Goal: Task Accomplishment & Management: Use online tool/utility

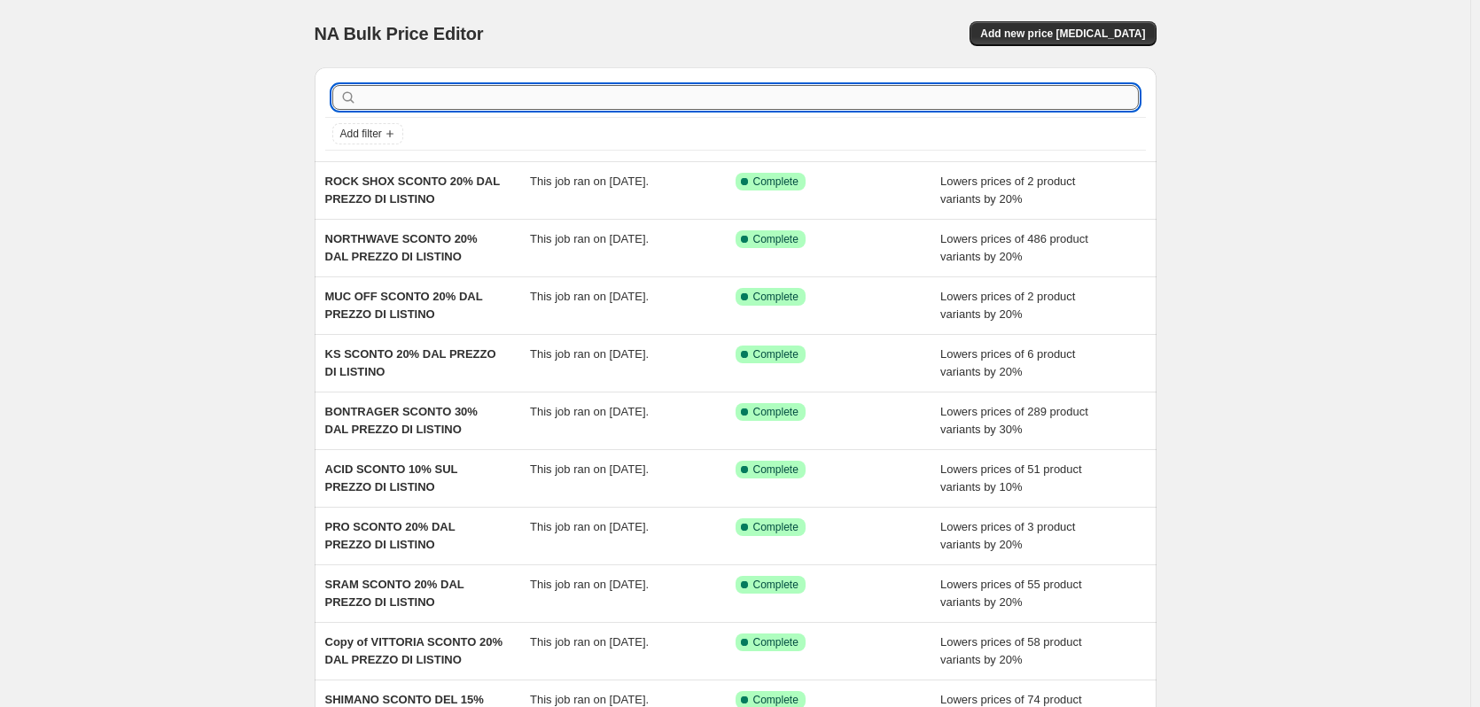
click at [440, 89] on input "text" at bounding box center [750, 97] width 778 height 25
type input "s"
type input "shi"
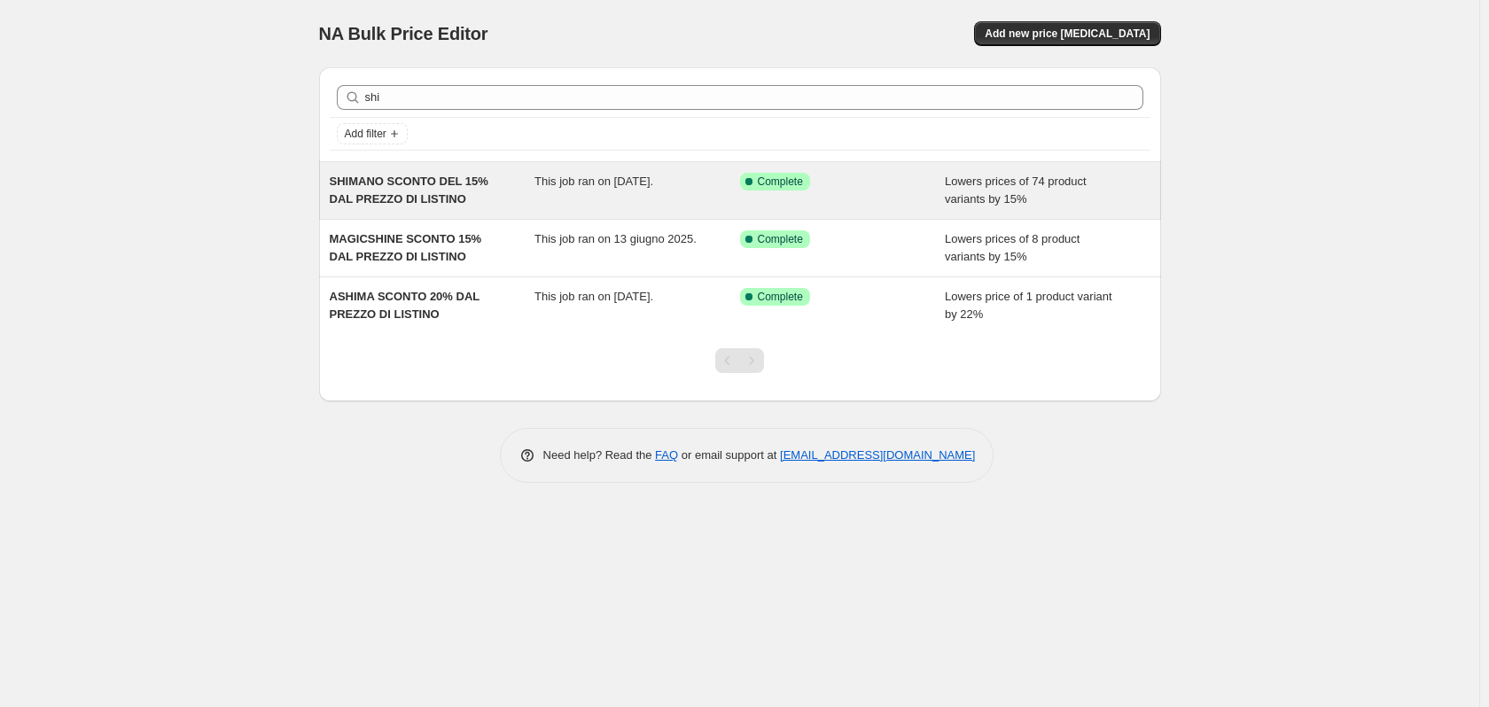
click at [392, 191] on span "SHIMANO SCONTO DEL 15% DAL PREZZO DI LISTINO" at bounding box center [409, 190] width 159 height 31
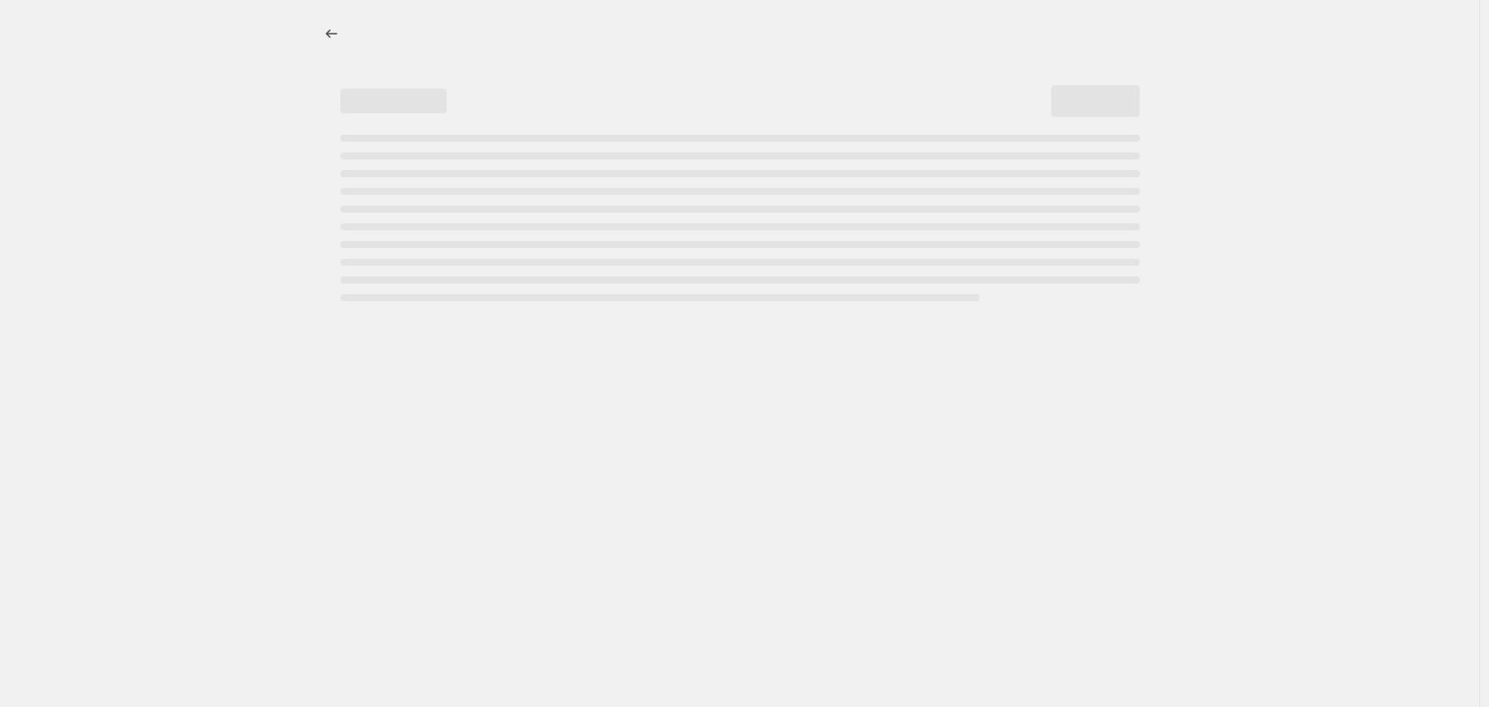
select select "percentage"
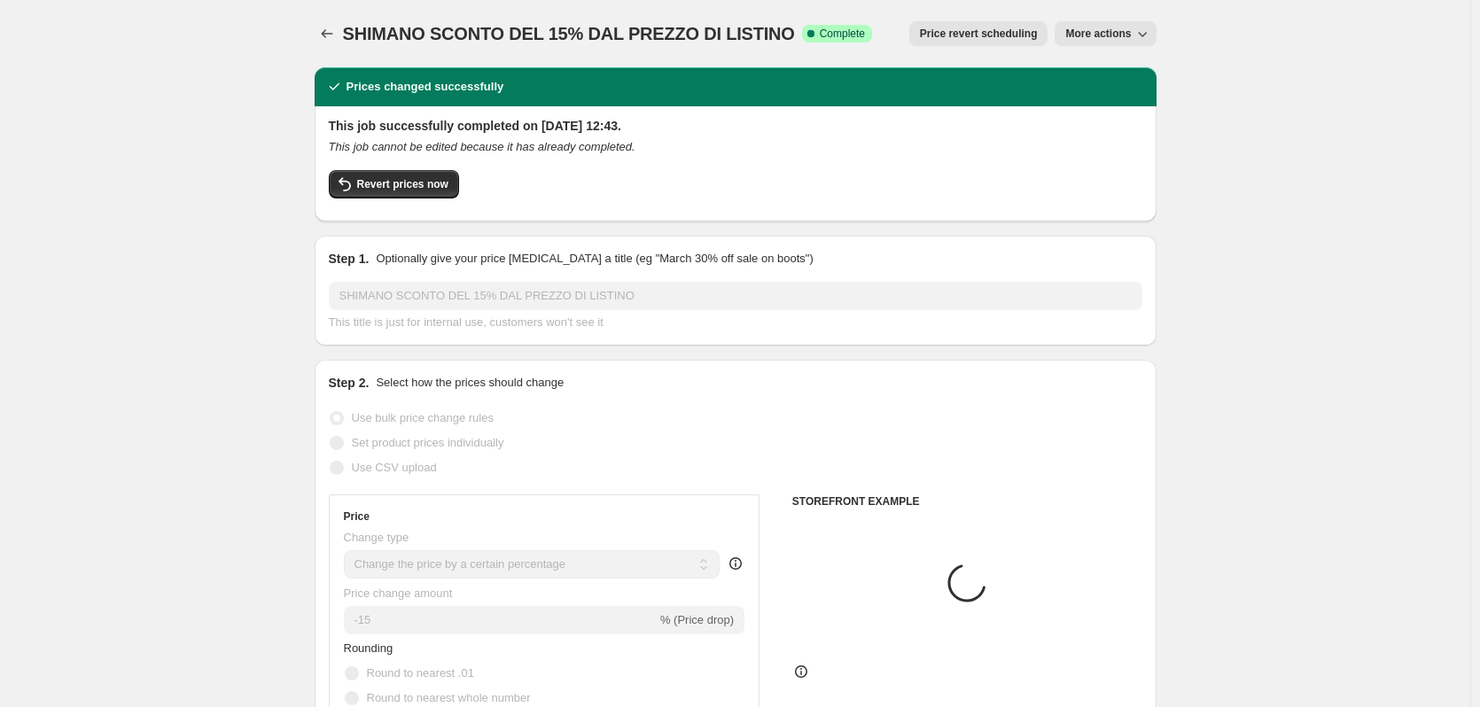
select select "vendor"
